Goal: Task Accomplishment & Management: Complete application form

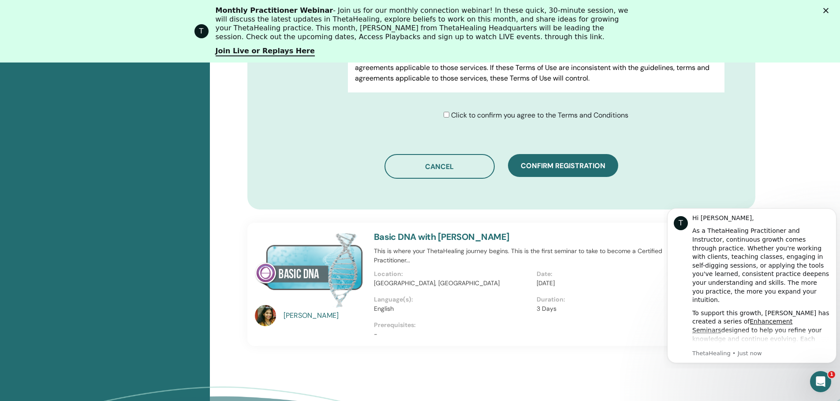
scroll to position [550, 0]
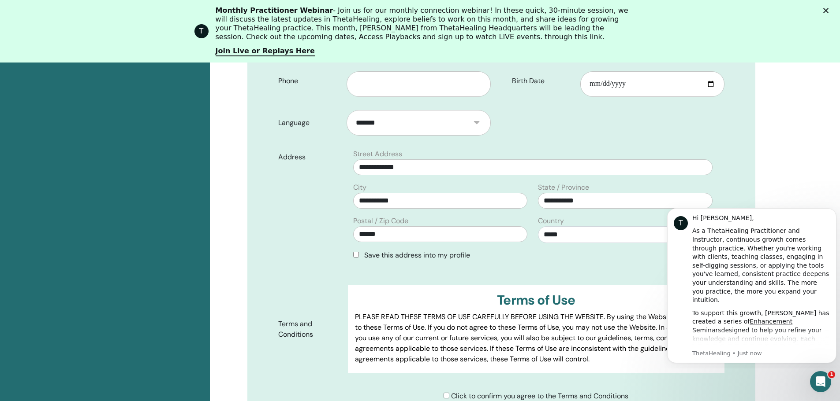
scroll to position [153, 0]
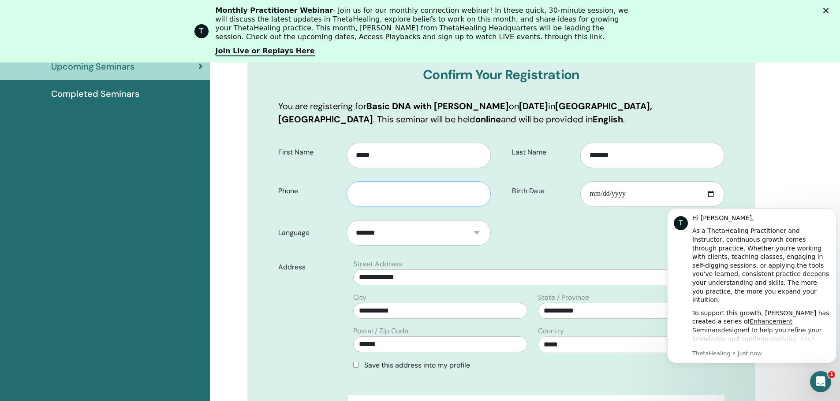
click at [421, 189] on input "text" at bounding box center [418, 195] width 144 height 26
click at [360, 193] on input "**********" at bounding box center [418, 195] width 144 height 26
type input "**********"
click at [325, 342] on div "Address" at bounding box center [309, 318] width 77 height 119
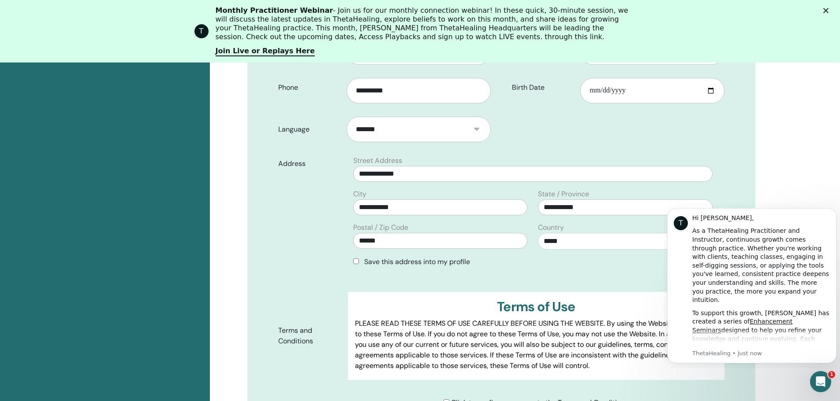
scroll to position [329, 0]
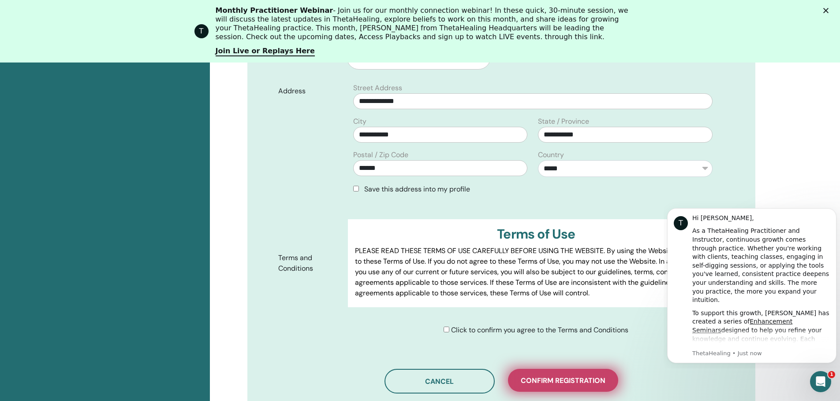
click at [568, 383] on span "Confirm registration" at bounding box center [562, 380] width 85 height 9
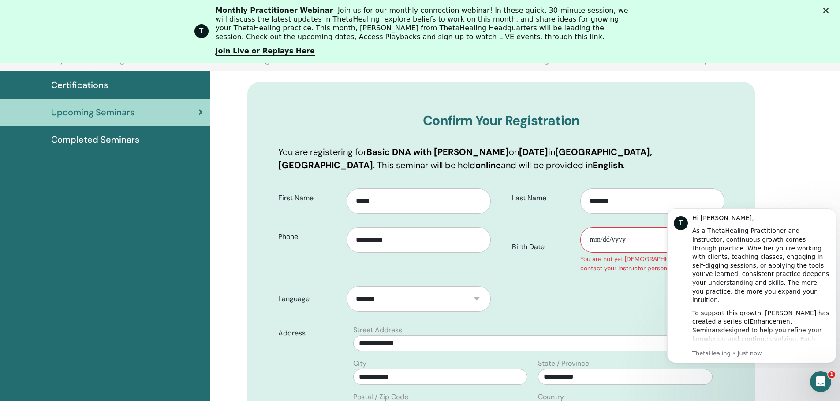
scroll to position [109, 0]
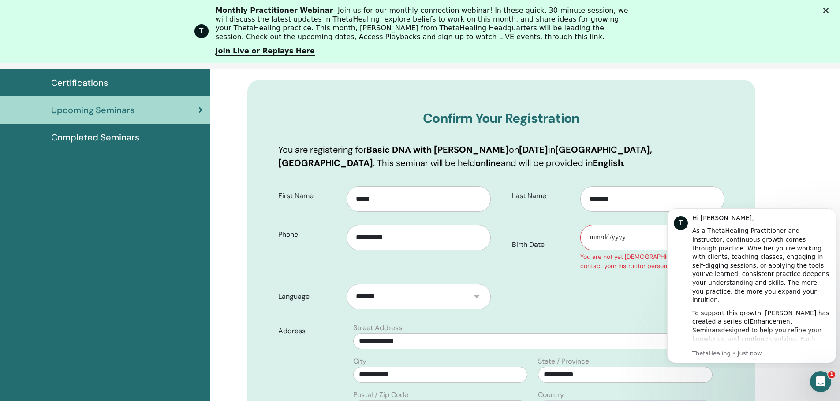
click at [602, 233] on input "Birth Date" at bounding box center [652, 238] width 144 height 26
type input "**********"
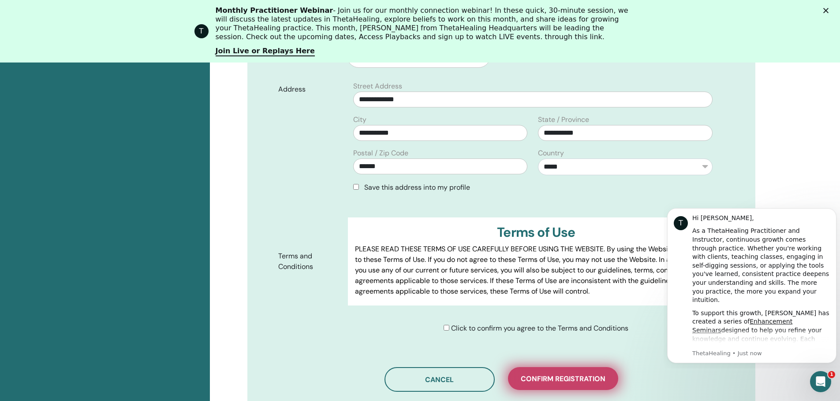
scroll to position [418, 0]
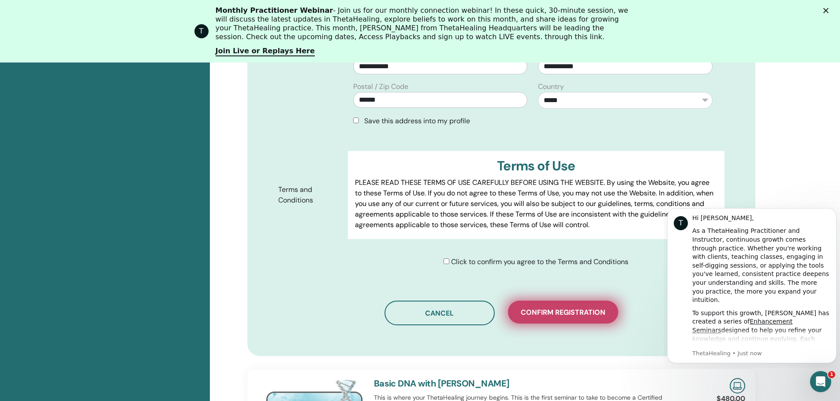
click at [540, 312] on span "Confirm registration" at bounding box center [562, 312] width 85 height 9
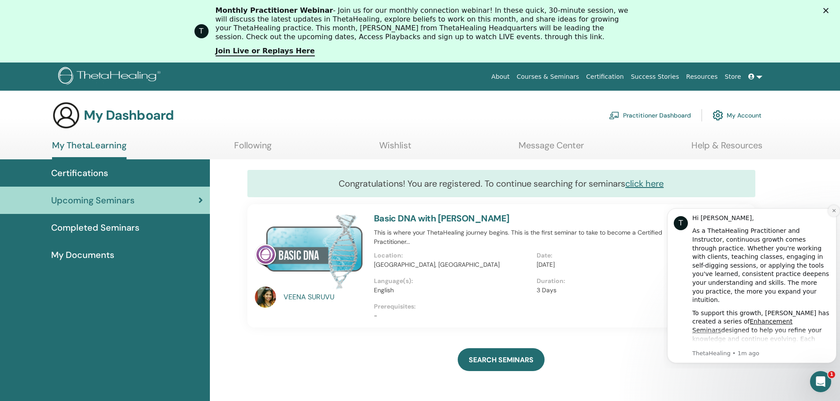
click at [835, 211] on icon "Dismiss notification" at bounding box center [833, 210] width 5 height 5
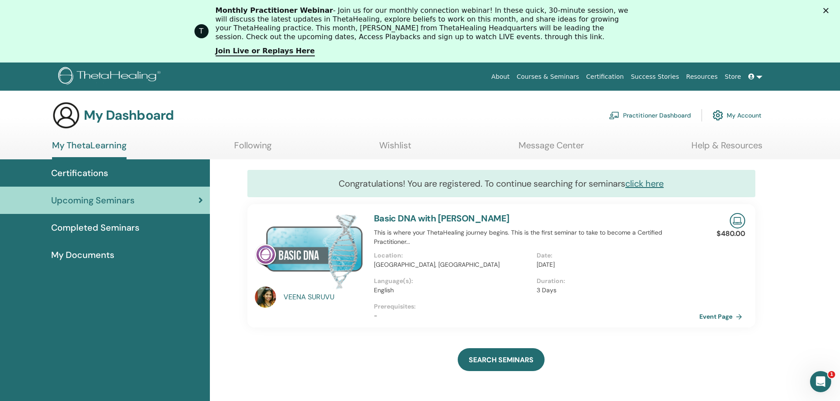
click at [87, 222] on span "Completed Seminars" at bounding box center [95, 227] width 88 height 13
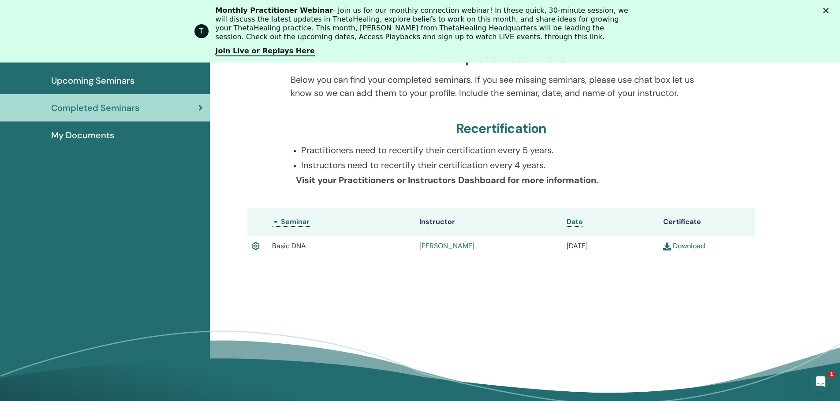
scroll to position [156, 0]
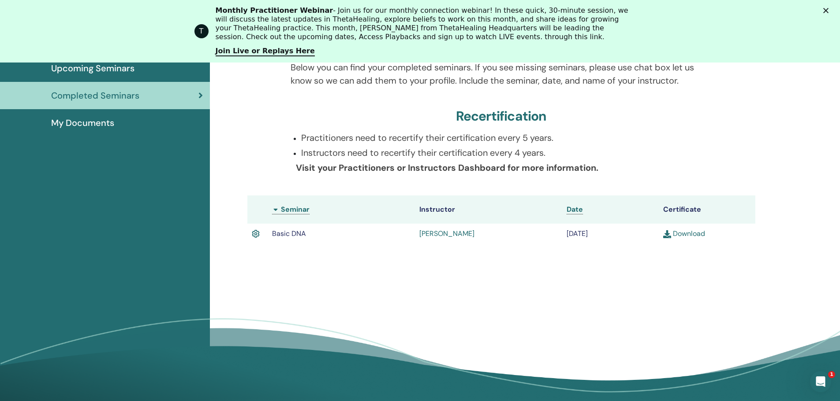
click at [697, 236] on link "Download" at bounding box center [684, 233] width 42 height 9
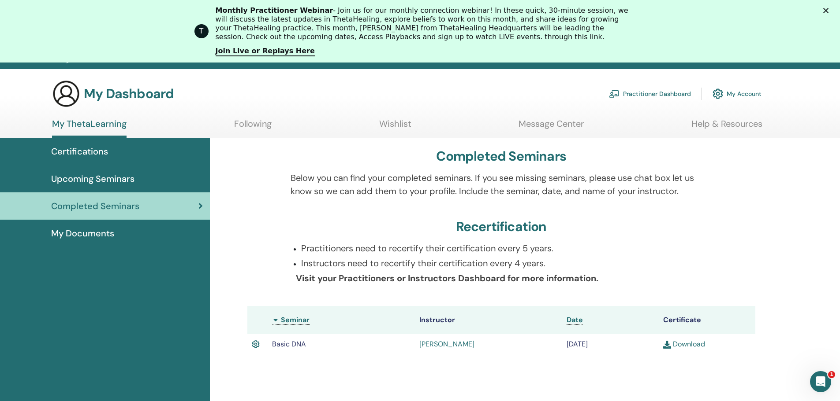
scroll to position [0, 0]
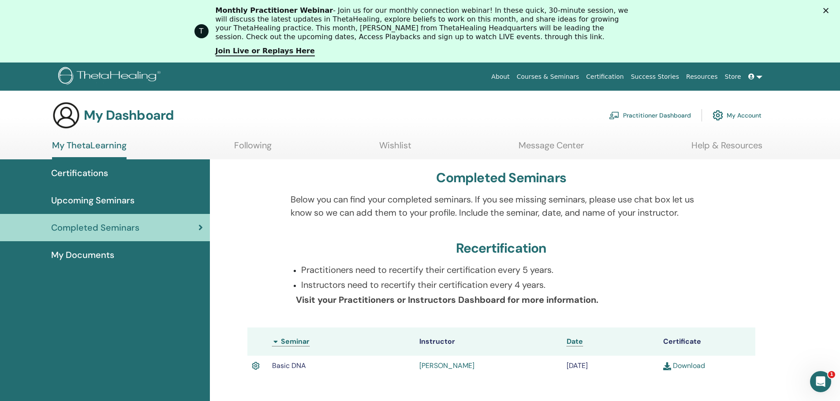
click at [657, 117] on link "Practitioner Dashboard" at bounding box center [650, 115] width 82 height 19
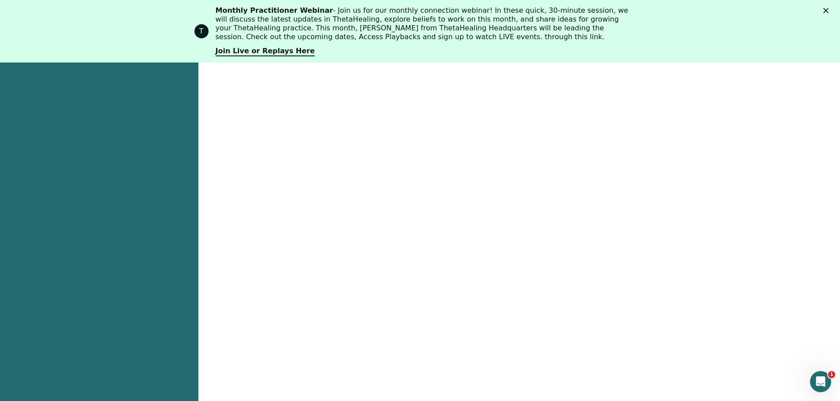
scroll to position [793, 0]
